Goal: Transaction & Acquisition: Purchase product/service

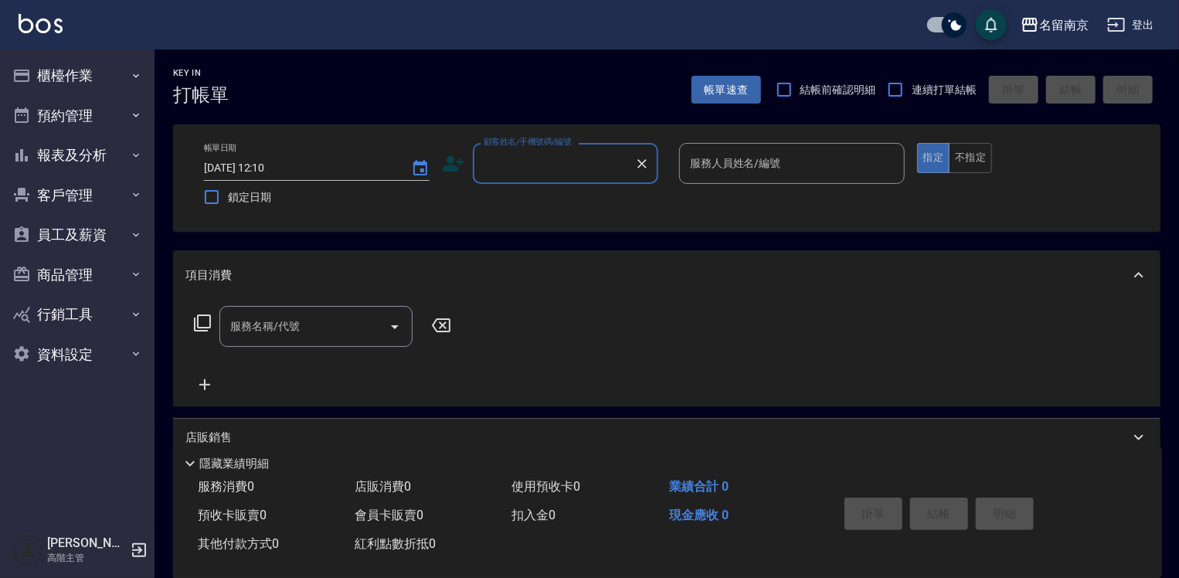
click at [578, 172] on input "顧客姓名/手機號碼/編號" at bounding box center [554, 163] width 148 height 27
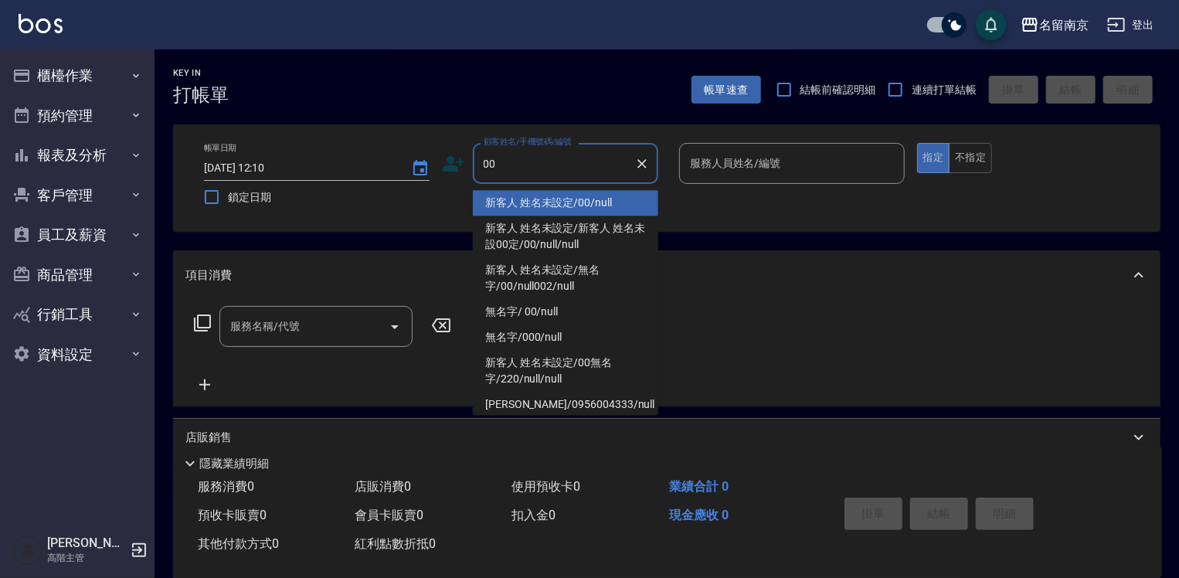
type input "新客人 姓名未設定/00/null"
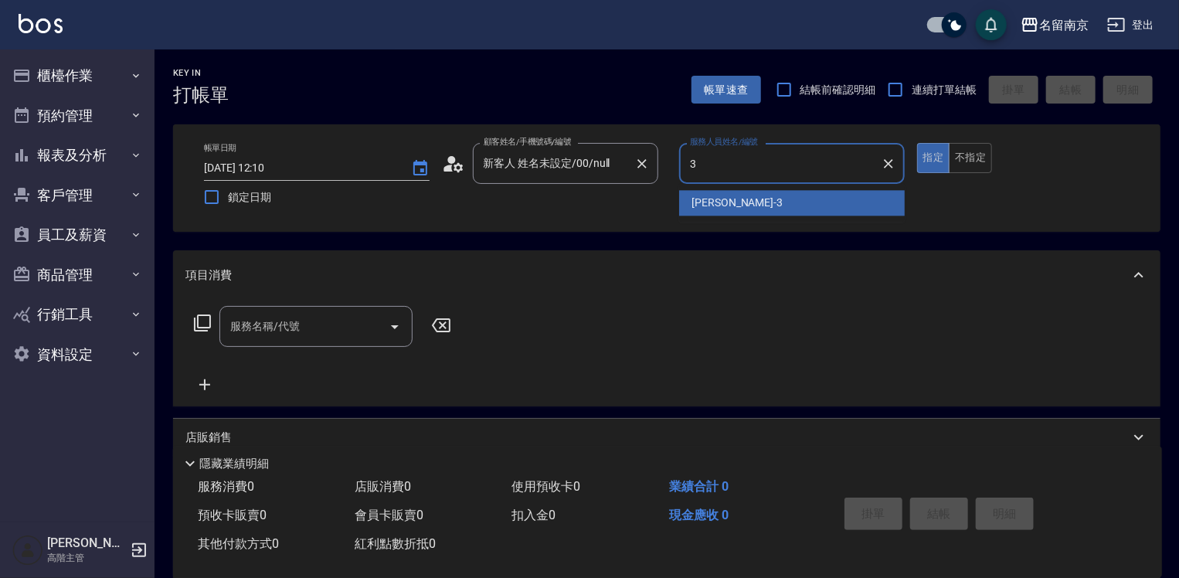
type input "[PERSON_NAME]-3"
type button "true"
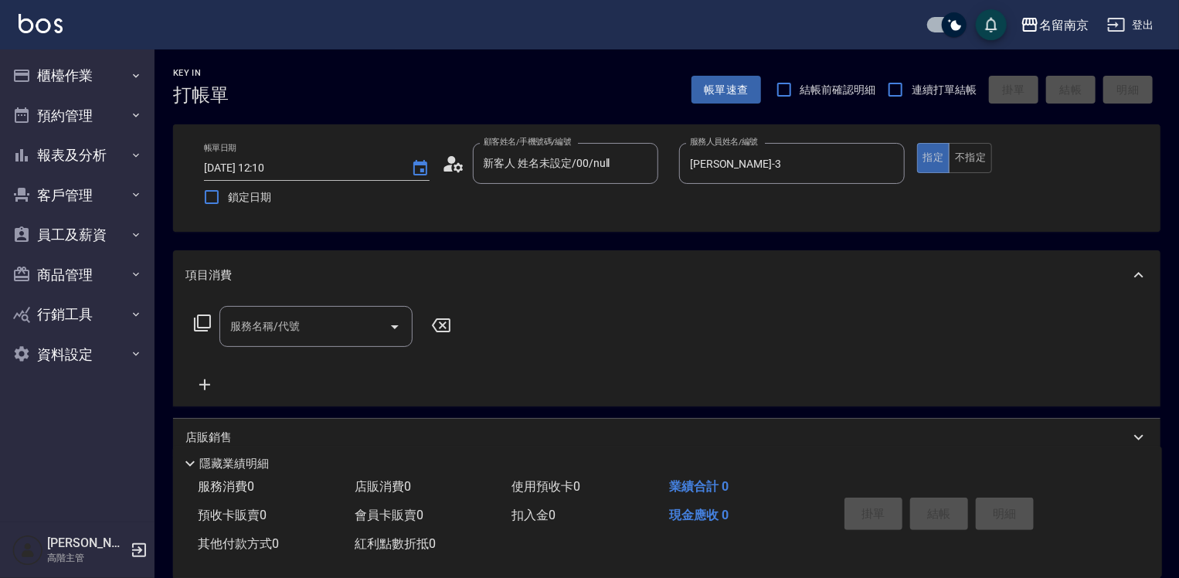
click at [205, 324] on icon at bounding box center [202, 323] width 19 height 19
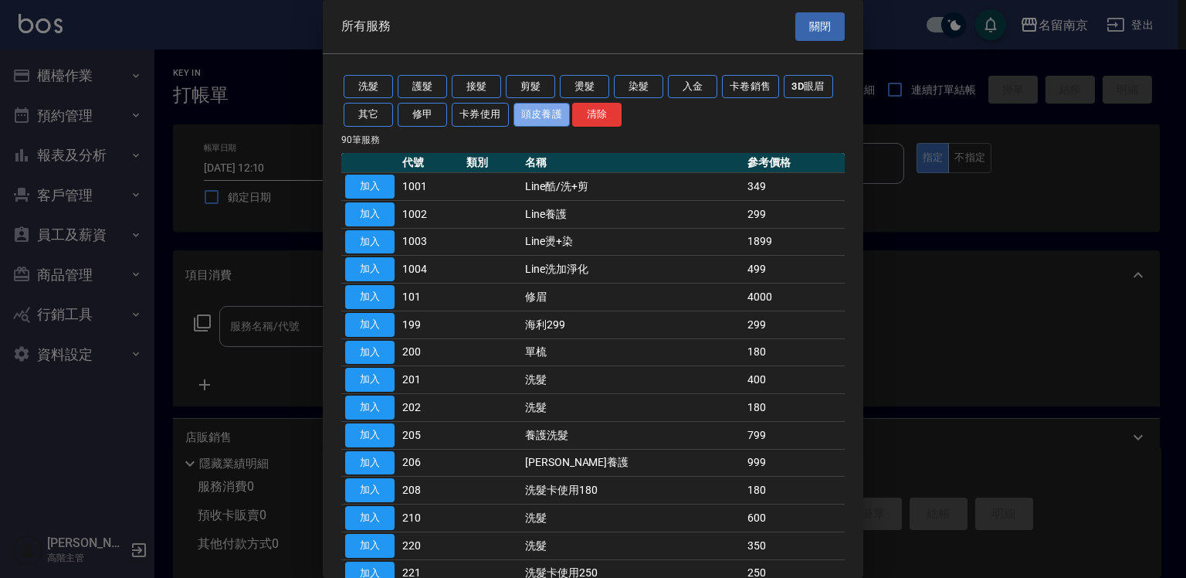
click at [545, 114] on button "頭皮養護" at bounding box center [542, 115] width 57 height 24
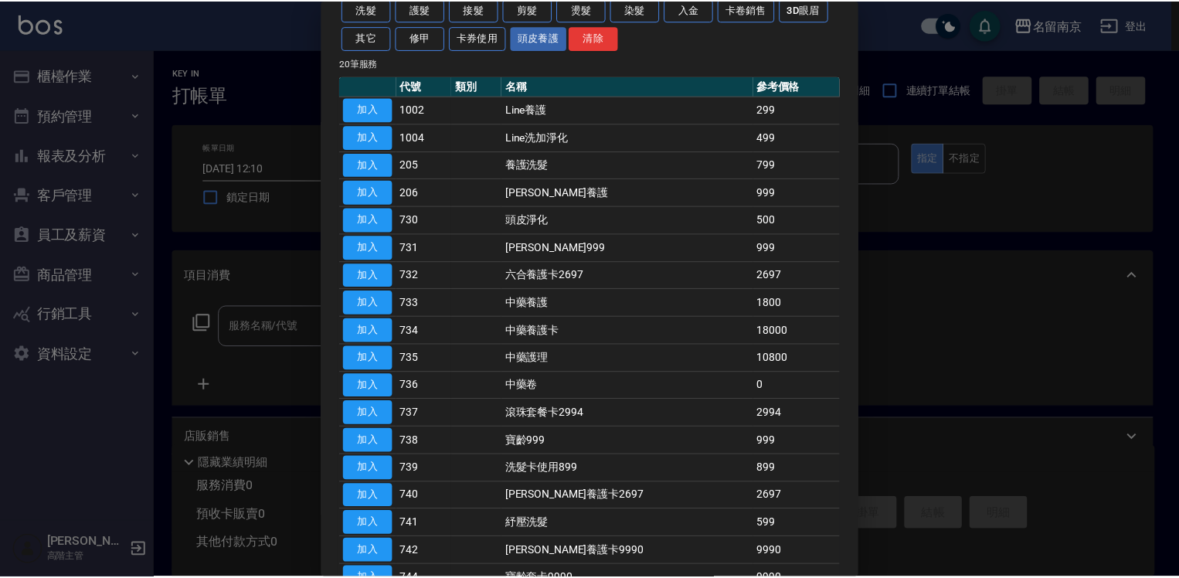
scroll to position [154, 0]
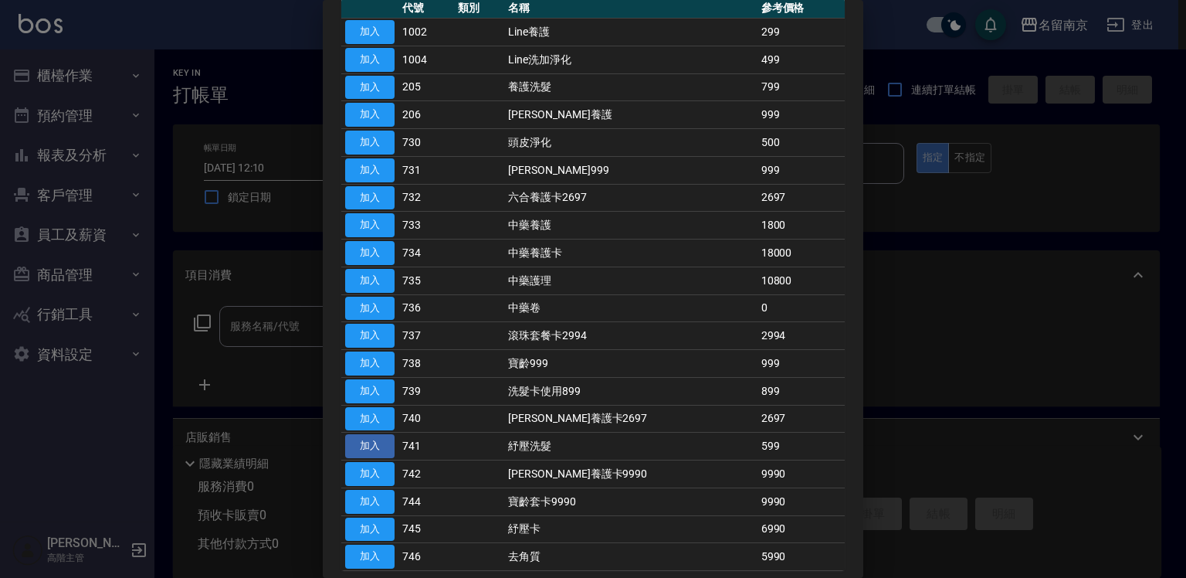
click at [380, 441] on button "加入" at bounding box center [369, 446] width 49 height 24
type input "紓壓洗髮(741)"
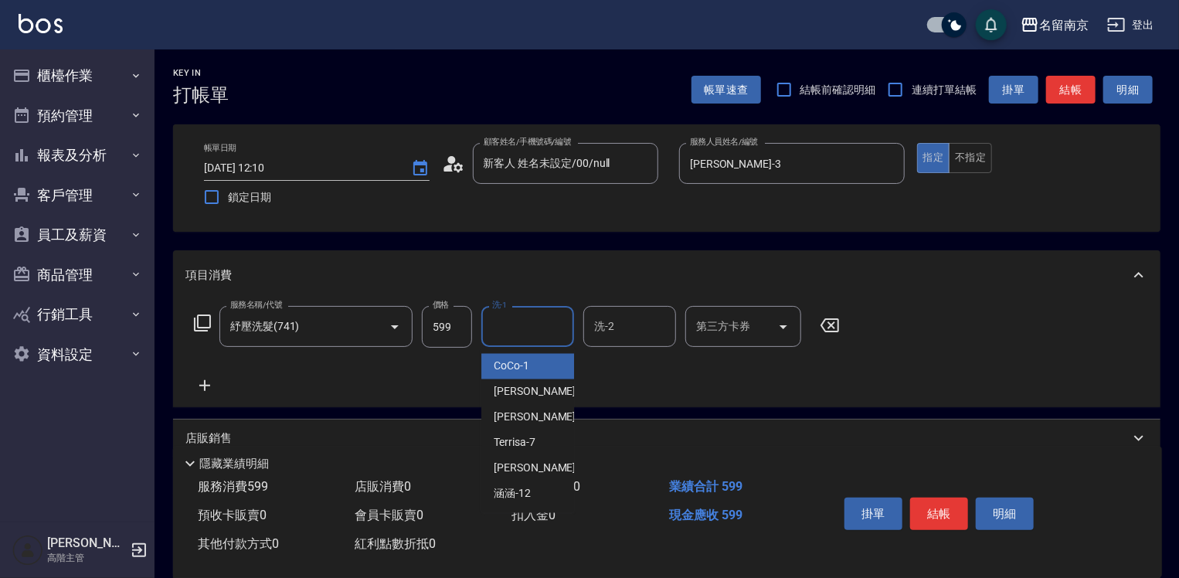
click at [538, 322] on input "洗-1" at bounding box center [527, 326] width 79 height 27
type input "[PERSON_NAME]-3"
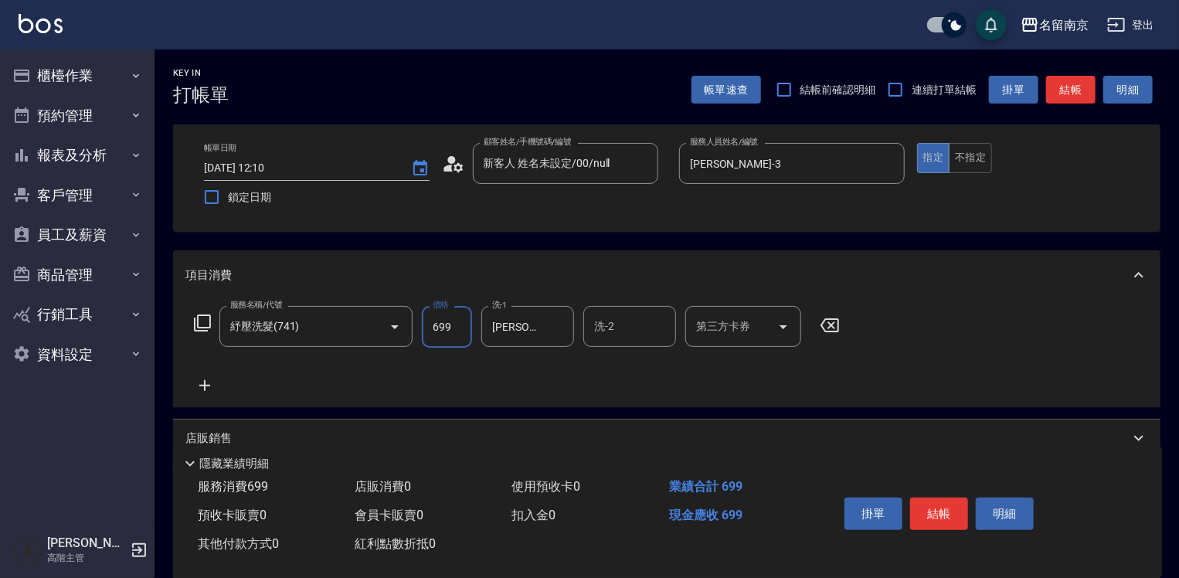
type input "699"
click at [956, 512] on button "結帳" at bounding box center [939, 513] width 58 height 32
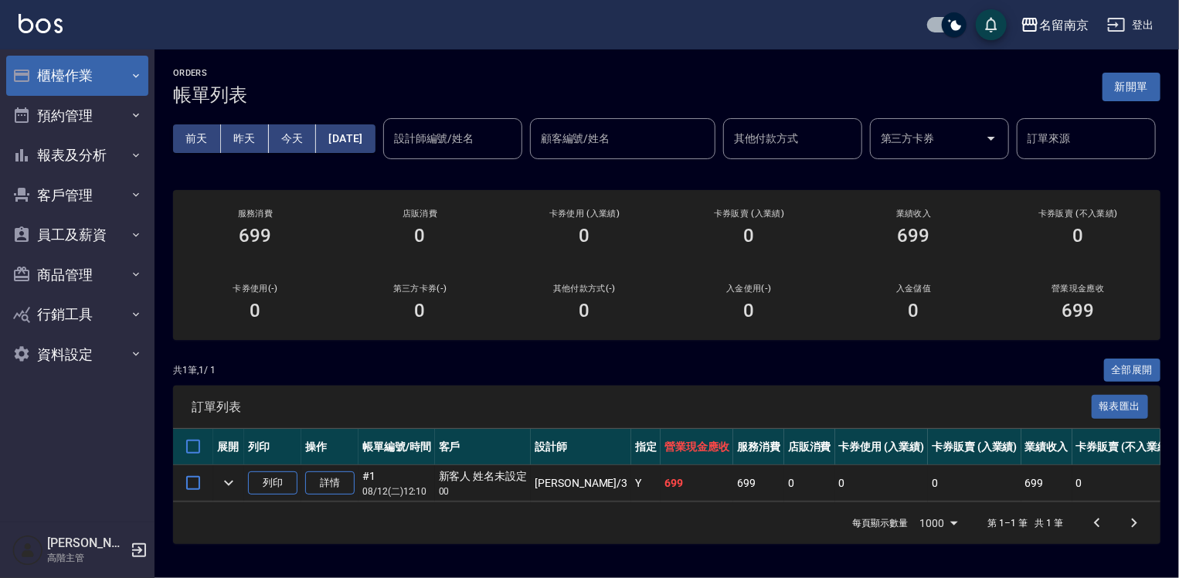
click at [93, 78] on button "櫃檯作業" at bounding box center [77, 76] width 142 height 40
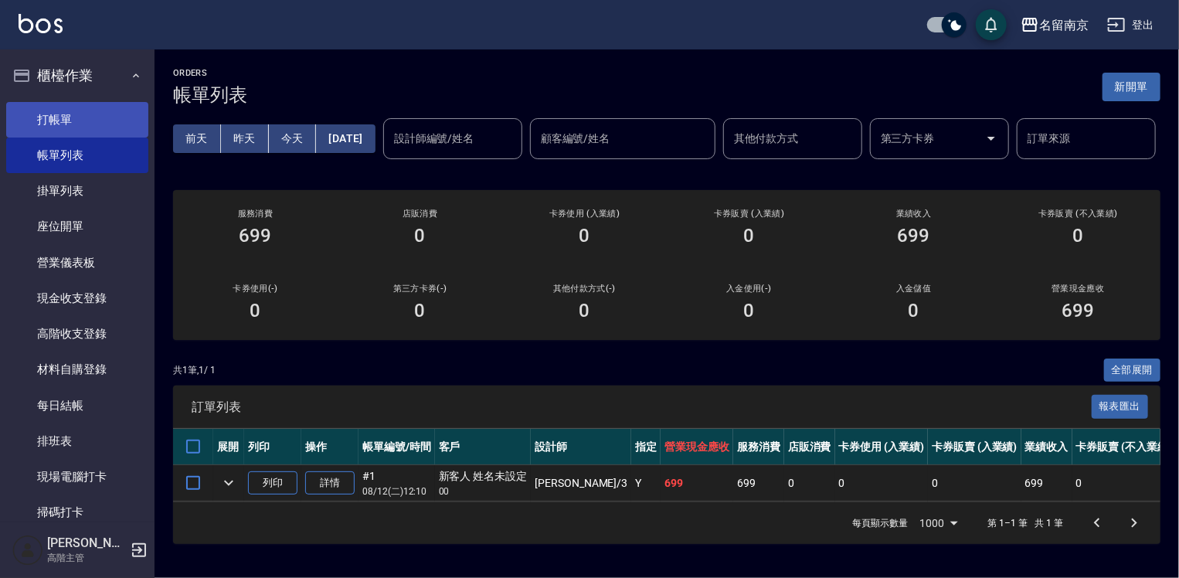
click at [100, 107] on link "打帳單" at bounding box center [77, 120] width 142 height 36
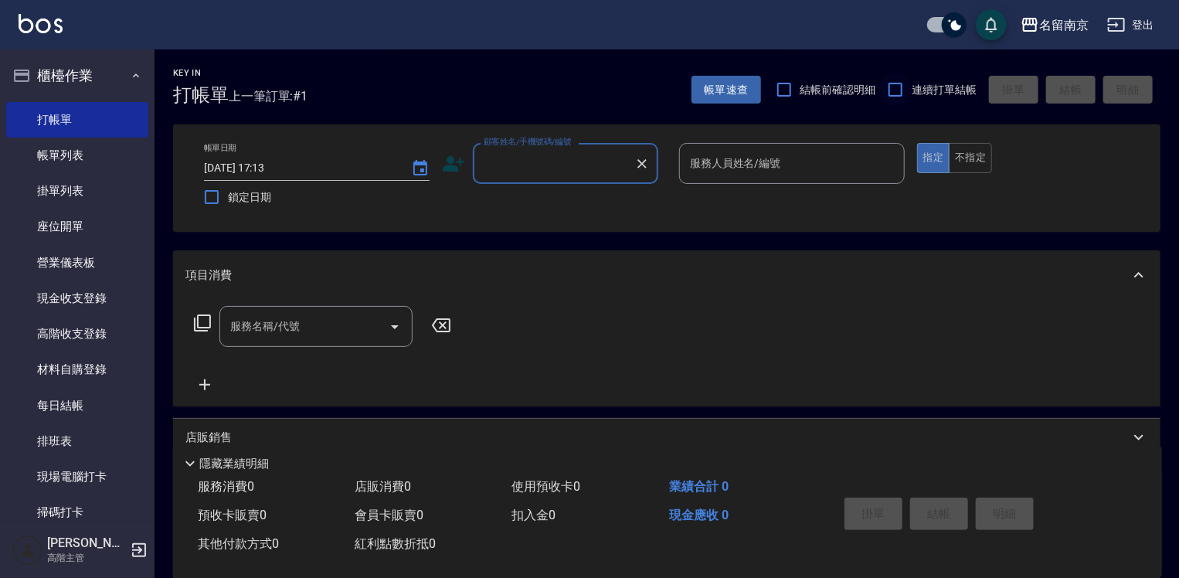
click at [902, 87] on input "連續打單結帳" at bounding box center [895, 89] width 32 height 32
checkbox input "true"
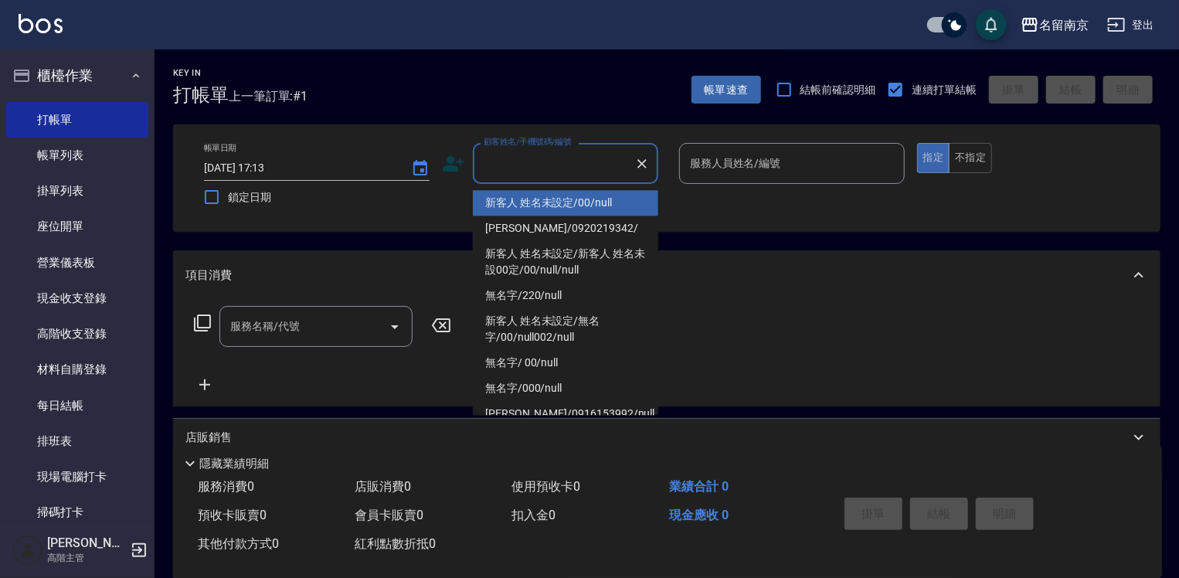
click at [513, 152] on input "顧客姓名/手機號碼/編號" at bounding box center [554, 163] width 148 height 27
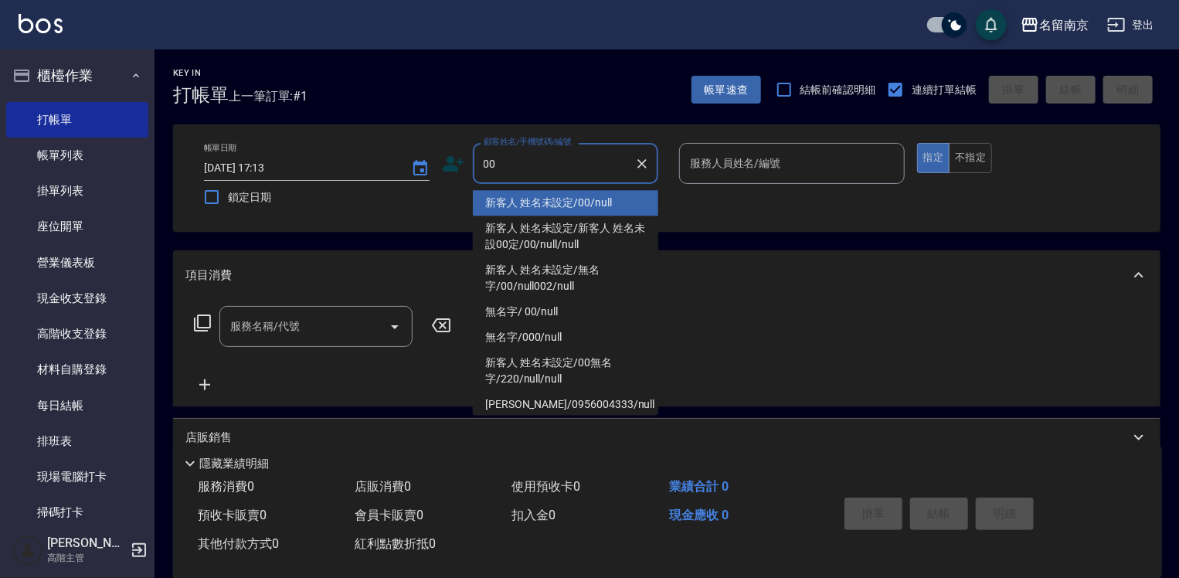
type input "新客人 姓名未設定/00/null"
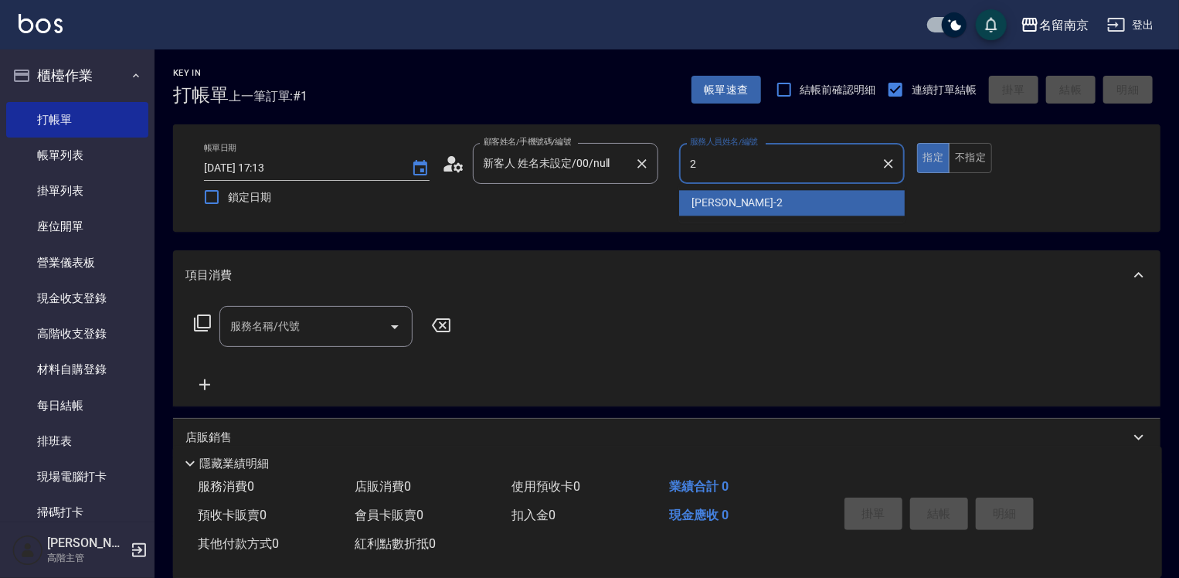
type input "[PERSON_NAME]-2"
type button "true"
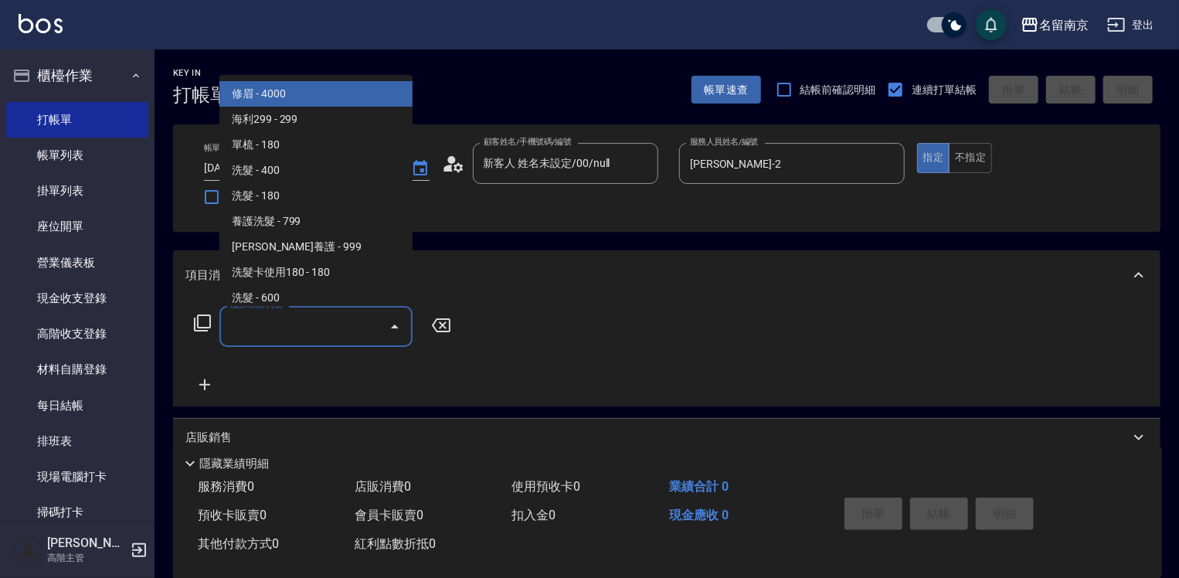
click at [294, 328] on input "服務名稱/代號" at bounding box center [304, 326] width 156 height 27
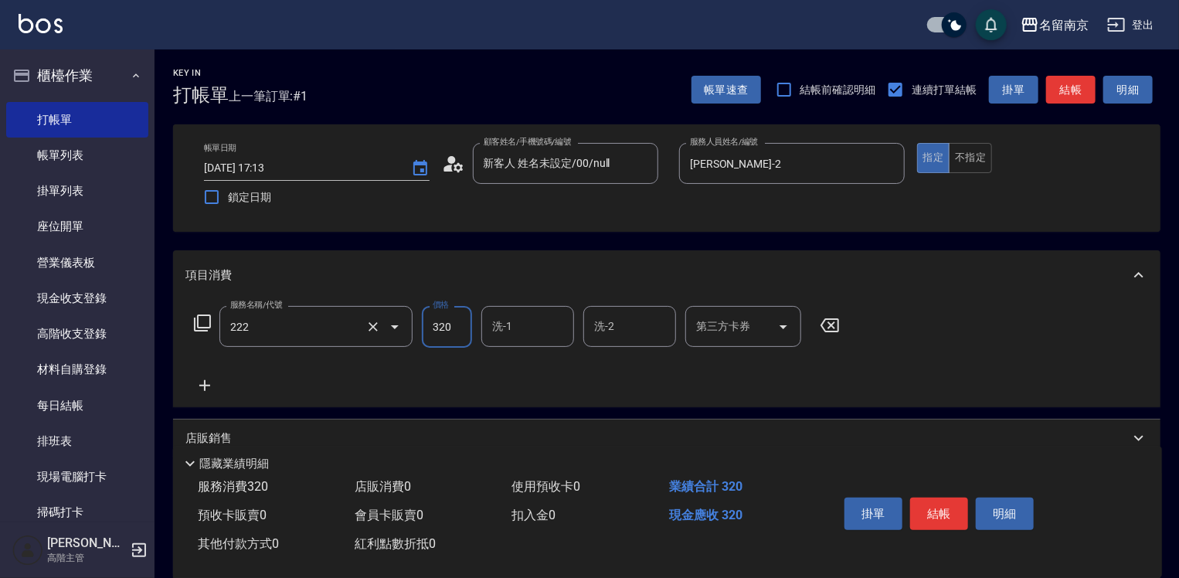
type input "洗髮卡使用320(222)"
type input "350"
type input "[PERSON_NAME]-2"
click at [737, 327] on input "第三方卡券" at bounding box center [731, 326] width 79 height 27
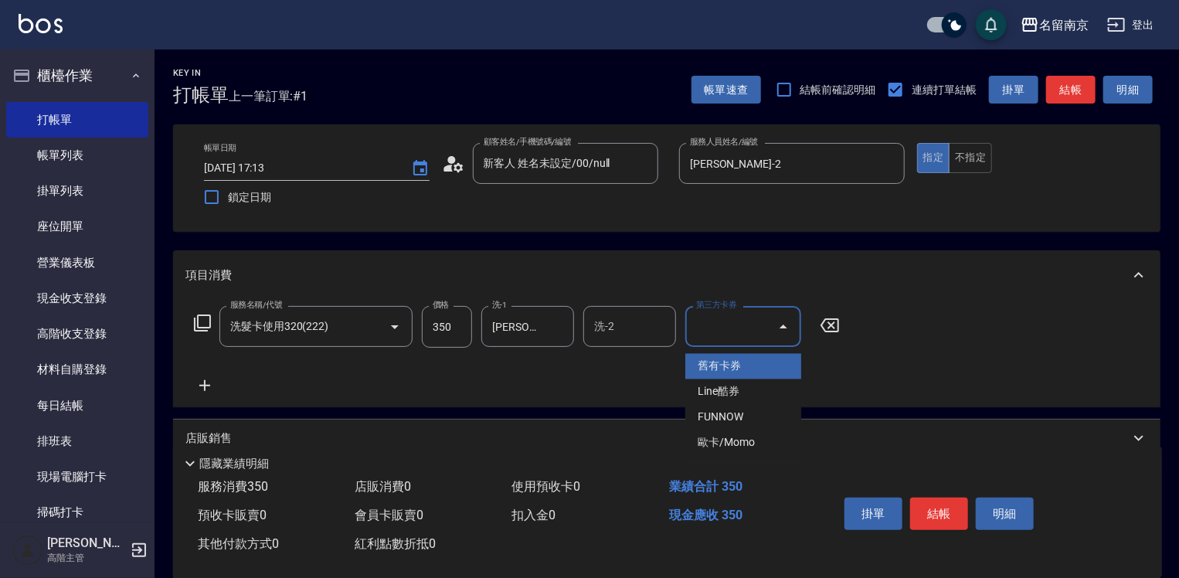
drag, startPoint x: 718, startPoint y: 362, endPoint x: 749, endPoint y: 364, distance: 30.9
click at [718, 364] on span "舊有卡券" at bounding box center [743, 366] width 116 height 25
type input "舊有卡券"
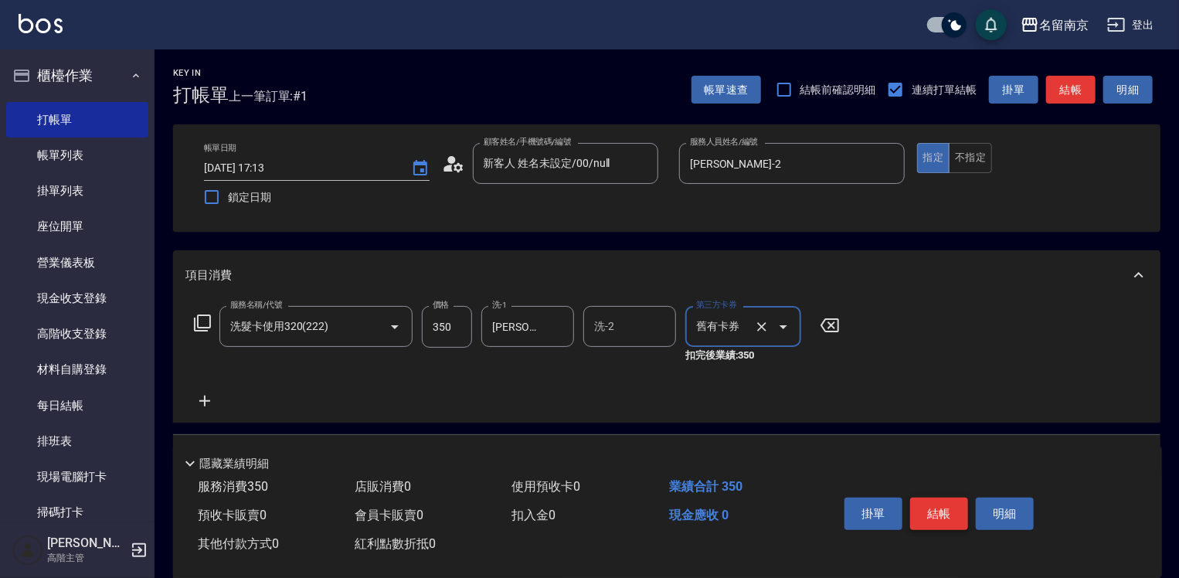
click at [945, 516] on button "結帳" at bounding box center [939, 513] width 58 height 32
